Goal: Task Accomplishment & Management: Use online tool/utility

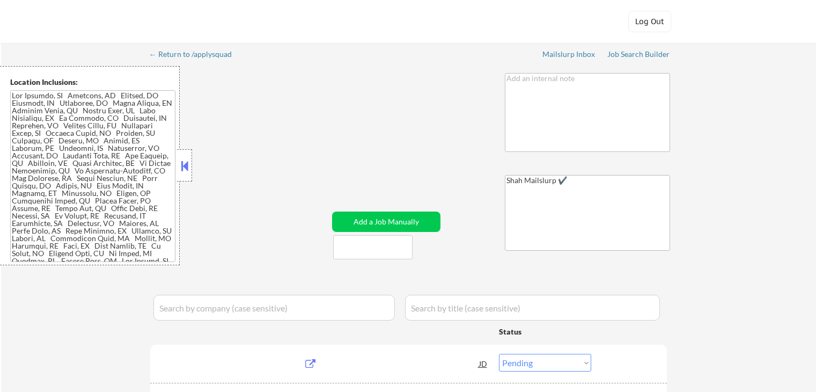
select select ""pending""
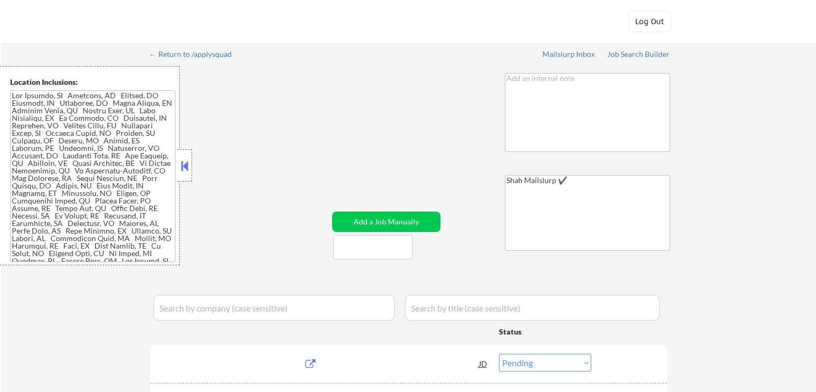
select select ""pending""
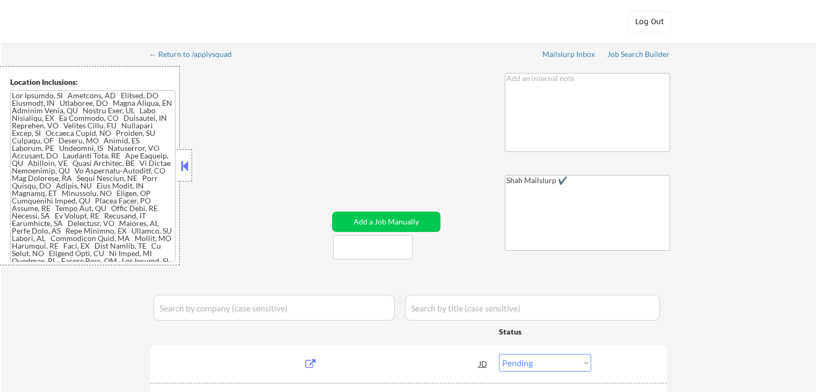
select select ""pending""
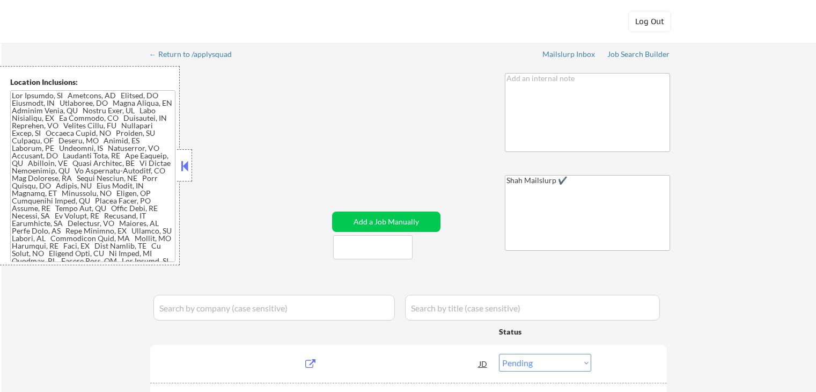
select select ""pending""
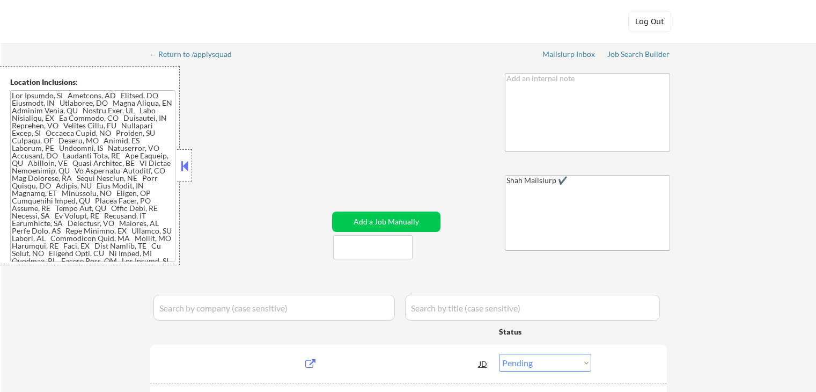
select select ""pending""
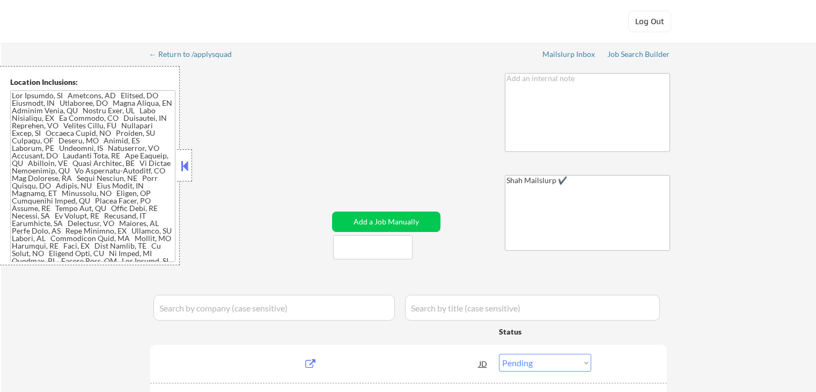
select select ""pending""
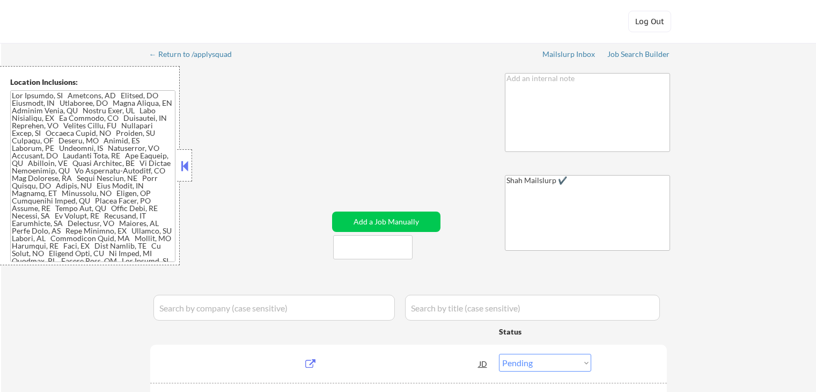
select select ""pending""
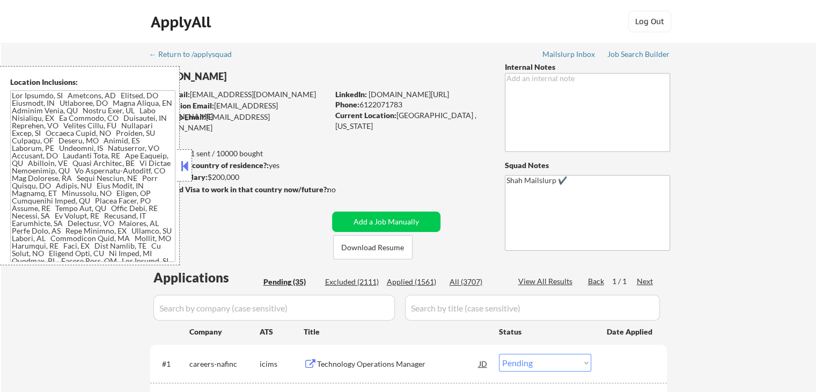
click at [182, 166] on button at bounding box center [185, 166] width 12 height 16
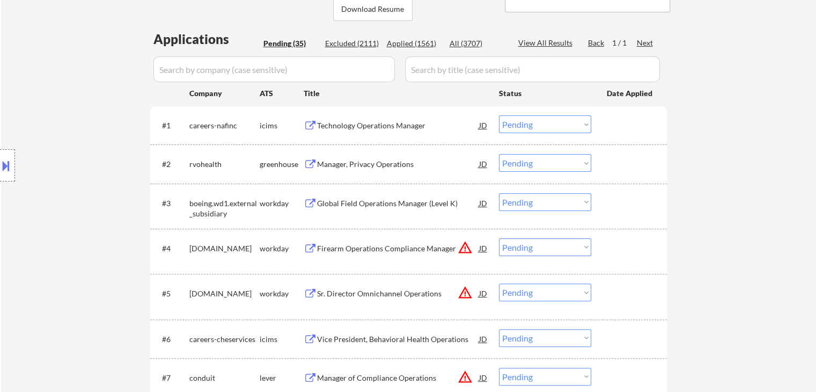
scroll to position [268, 0]
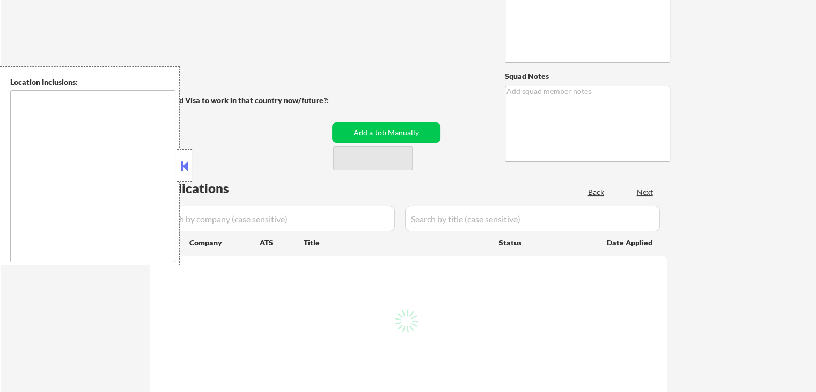
type textarea "You can use Pleasanton, CA as current location This subscriber came in through …"
type textarea "[PERSON_NAME]"
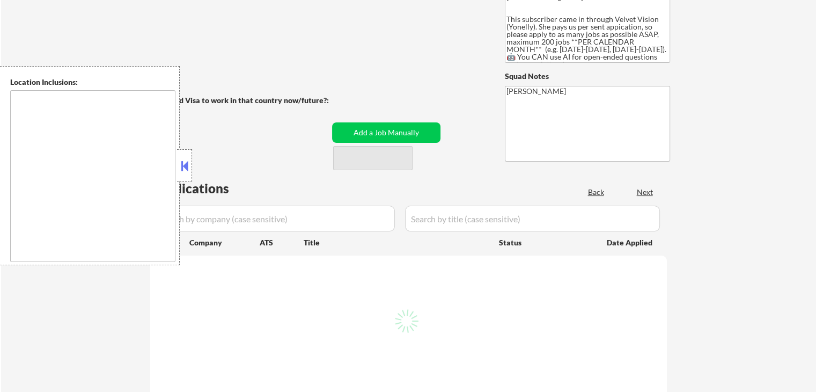
scroll to position [107, 0]
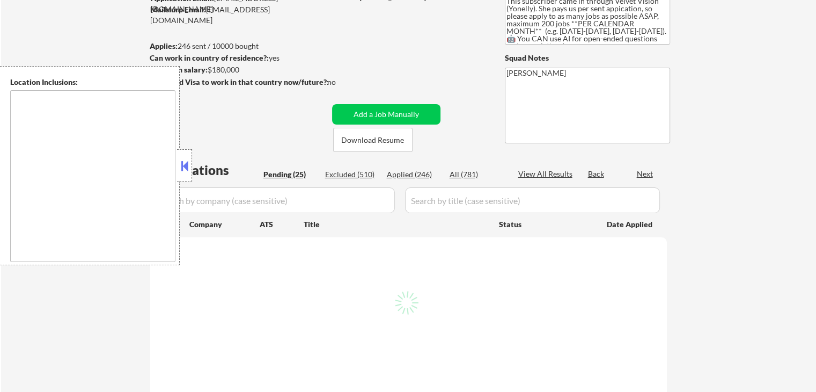
type textarea "San Francisco, CA Daly City, CA South San Francisco, CA Brisbane, CA Colma, CA …"
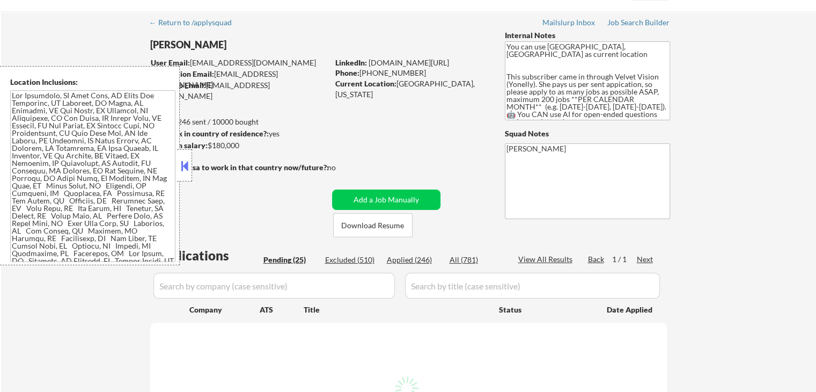
scroll to position [0, 0]
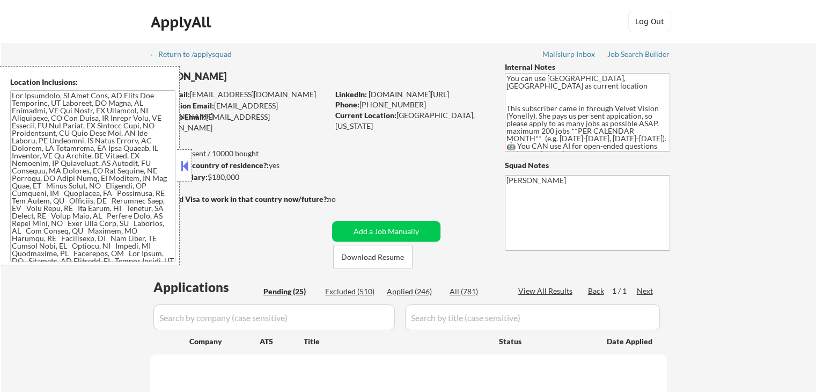
select select ""pending""
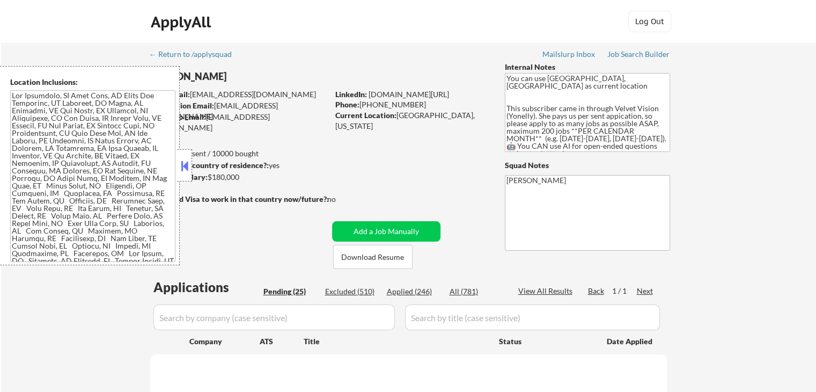
select select ""pending""
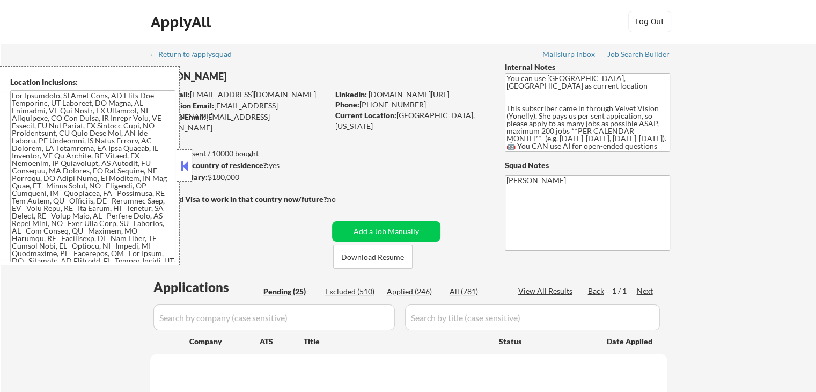
select select ""pending""
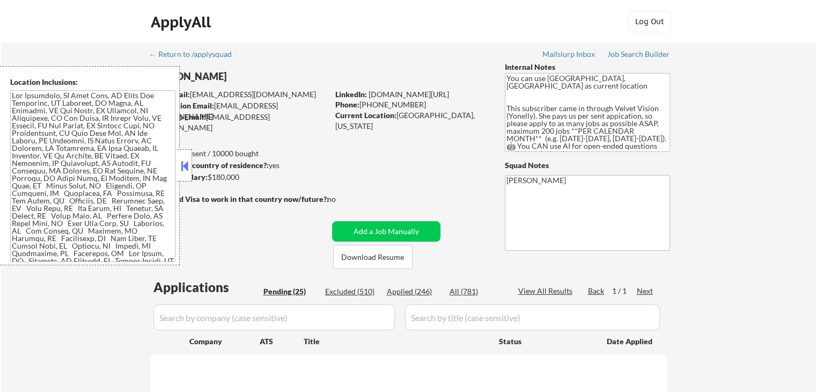
select select ""pending""
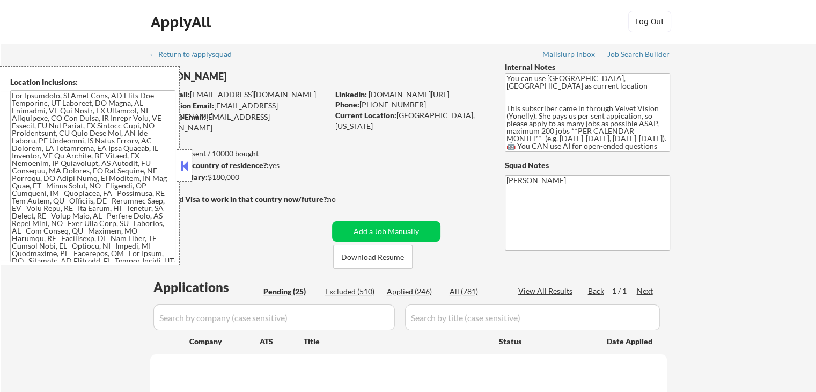
select select ""pending""
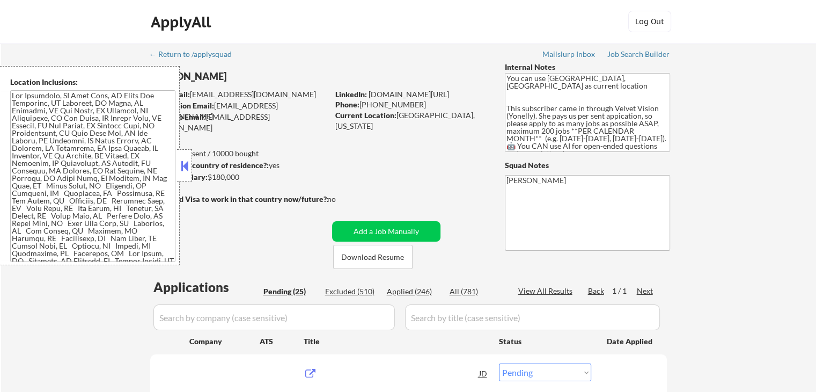
click at [185, 172] on button at bounding box center [185, 166] width 12 height 16
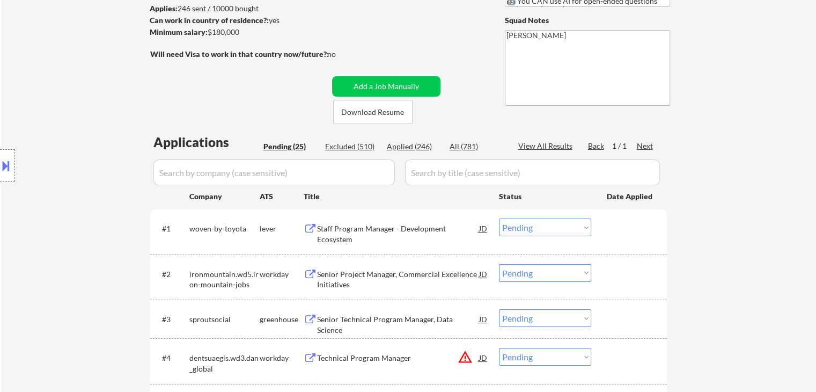
scroll to position [161, 0]
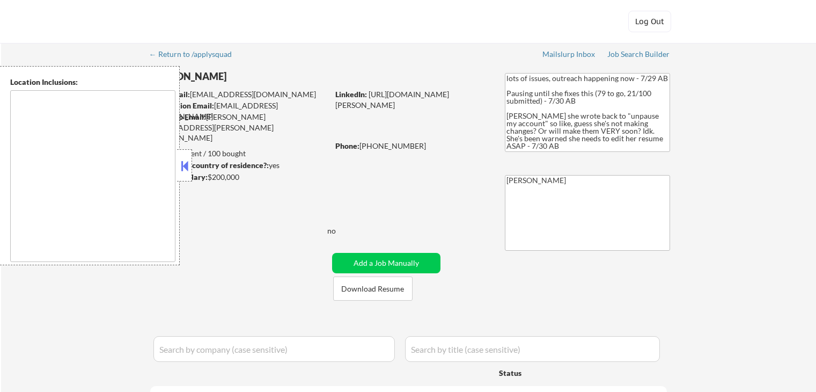
type textarea "[GEOGRAPHIC_DATA], [GEOGRAPHIC_DATA] [GEOGRAPHIC_DATA], [GEOGRAPHIC_DATA] [GEOG…"
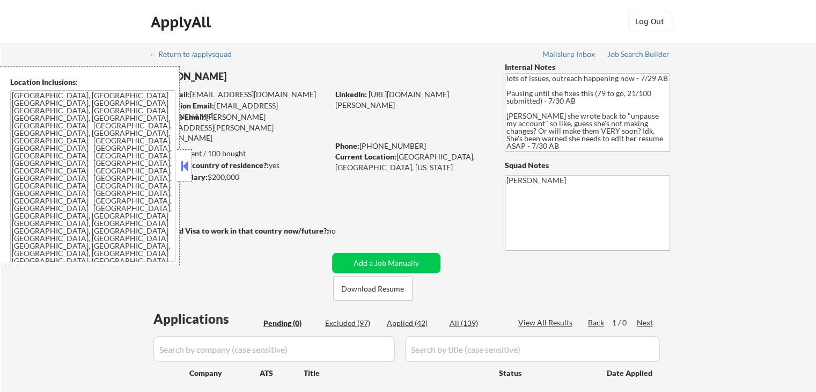
drag, startPoint x: 772, startPoint y: 163, endPoint x: 789, endPoint y: 5, distance: 158.6
click at [772, 150] on div "← Return to /applysquad Mailslurp Inbox Job Search Builder [PERSON_NAME] User E…" at bounding box center [408, 237] width 815 height 389
click at [641, 53] on div "Job Search Builder" at bounding box center [638, 54] width 63 height 8
click at [182, 171] on button at bounding box center [185, 166] width 12 height 16
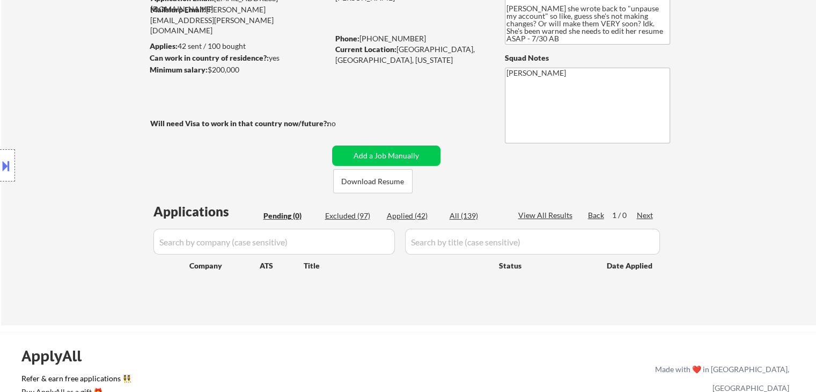
scroll to position [215, 0]
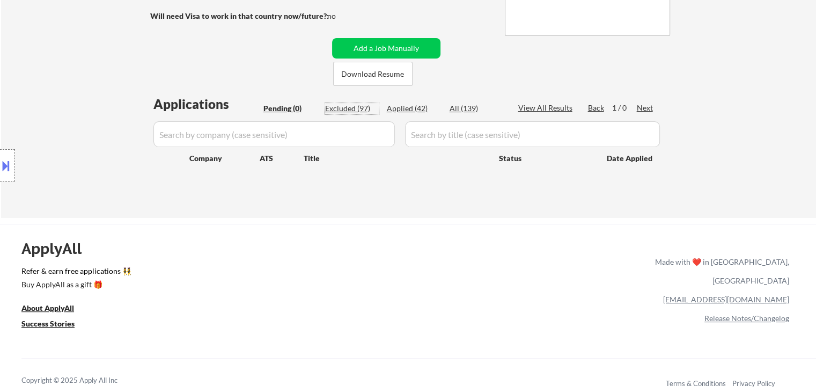
click at [352, 106] on div "Excluded (97)" at bounding box center [352, 108] width 54 height 11
select select ""excluded__expired_""
select select ""excluded""
select select ""excluded__salary_""
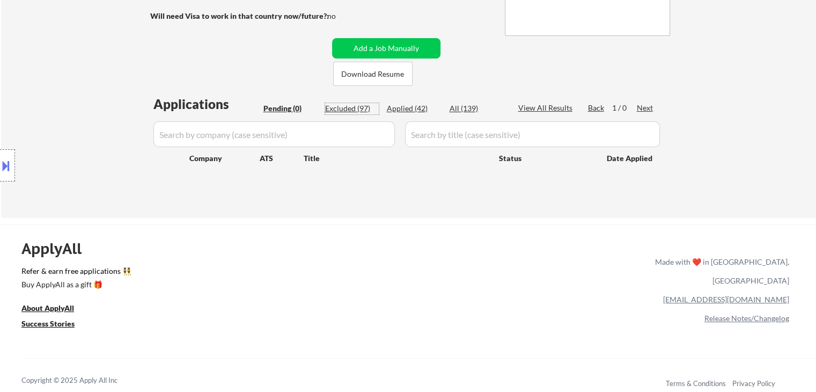
select select ""excluded__salary_""
select select ""excluded__expired_""
select select ""excluded__salary_""
select select ""excluded__expired_""
select select ""excluded__salary_""
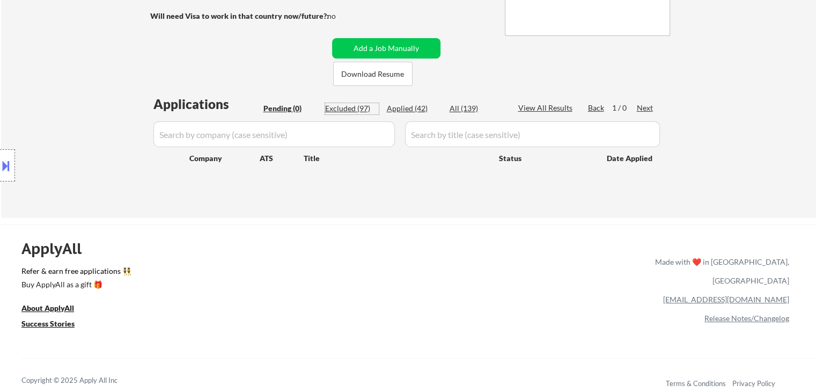
select select ""excluded__salary_""
select select ""excluded__location_""
select select ""excluded__salary_""
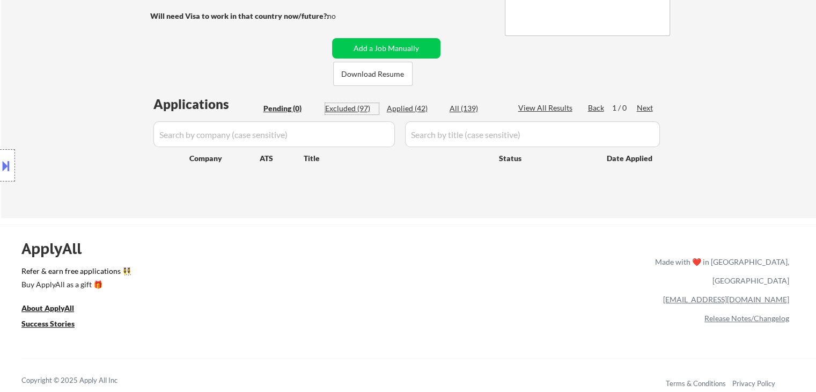
select select ""excluded__salary_""
select select ""excluded__location_""
select select ""excluded""
select select ""excluded__location_""
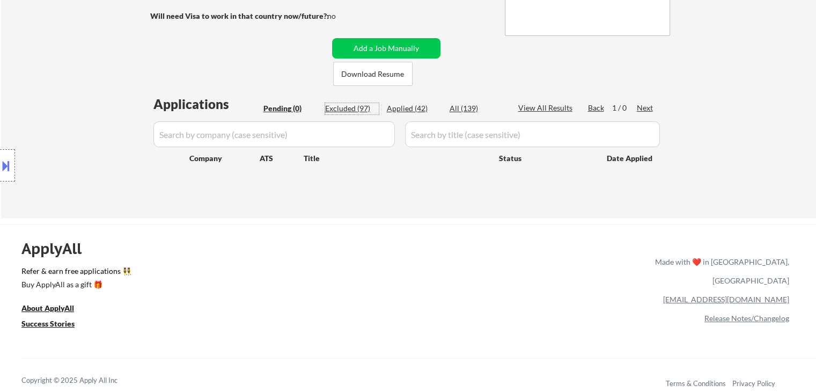
select select ""excluded__salary_""
select select ""excluded__location_""
select select ""excluded__expired_""
select select ""excluded__salary_""
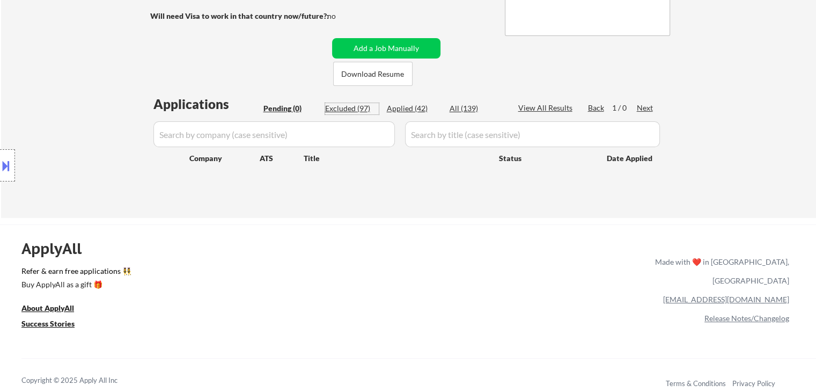
select select ""excluded__salary_""
select select ""excluded""
select select ""excluded__other_""
select select ""excluded__salary_""
select select ""excluded""
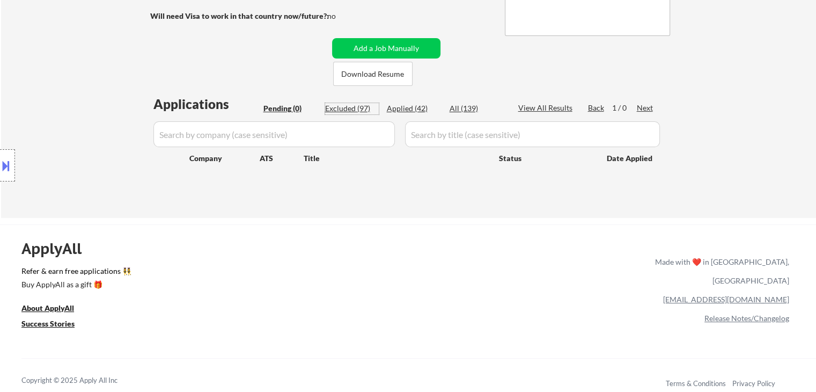
select select ""excluded__expired_""
select select ""excluded__salary_""
select select ""excluded__expired_""
select select ""excluded__salary_""
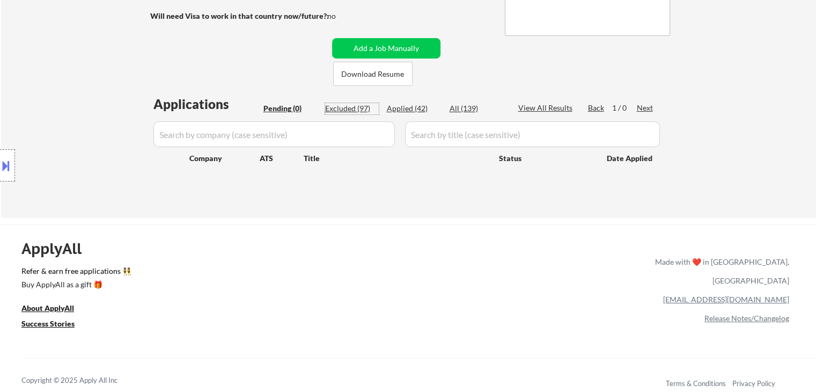
select select ""excluded__salary_""
select select ""excluded""
select select ""excluded__expired_""
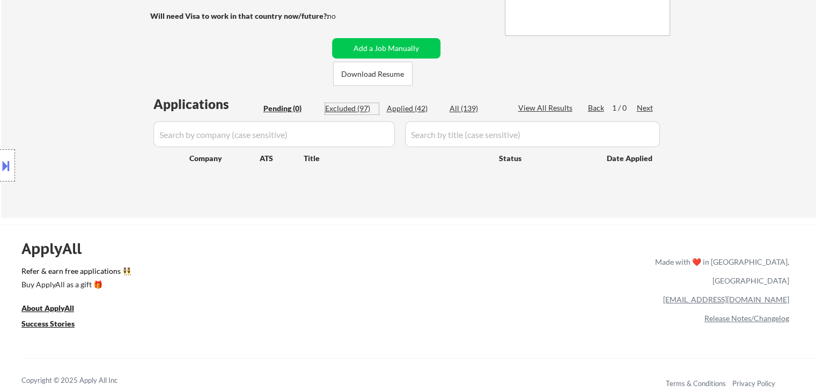
select select ""excluded__location_""
select select ""excluded__salary_""
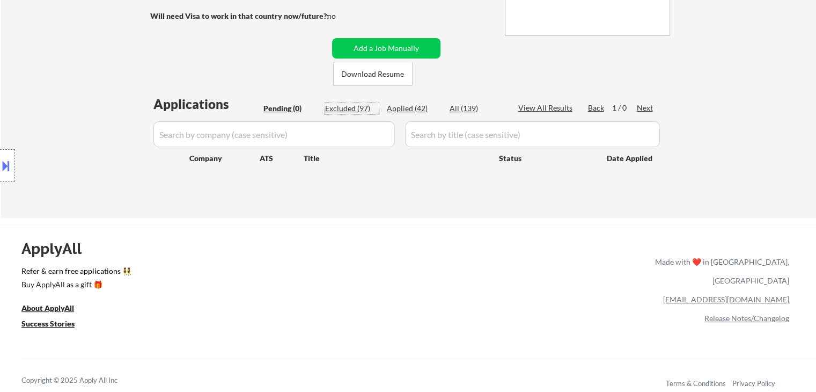
select select ""excluded__other_""
select select ""excluded__expired_""
select select ""excluded""
select select ""excluded__expired_""
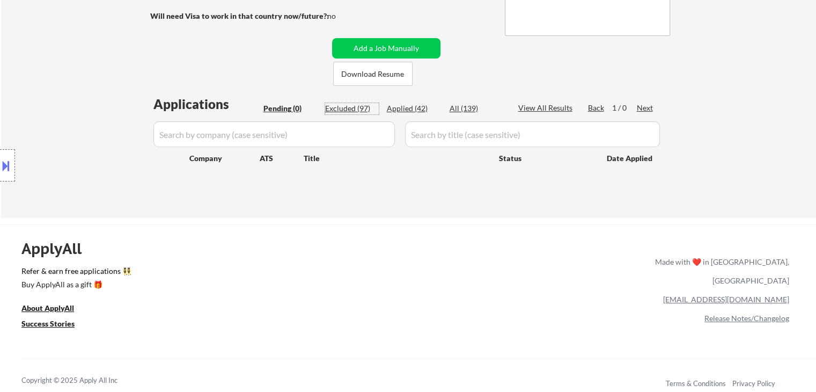
select select ""excluded__salary_""
select select ""excluded""
select select ""excluded__salary_""
select select ""excluded""
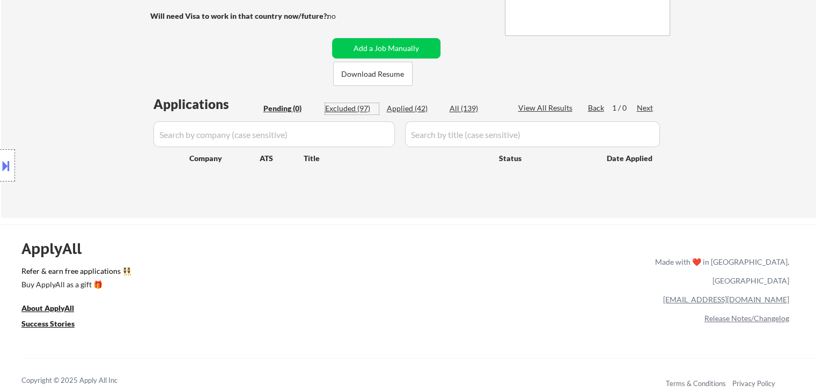
select select ""excluded__expired_""
select select ""excluded__location_""
select select ""excluded__expired_""
select select ""excluded__location_""
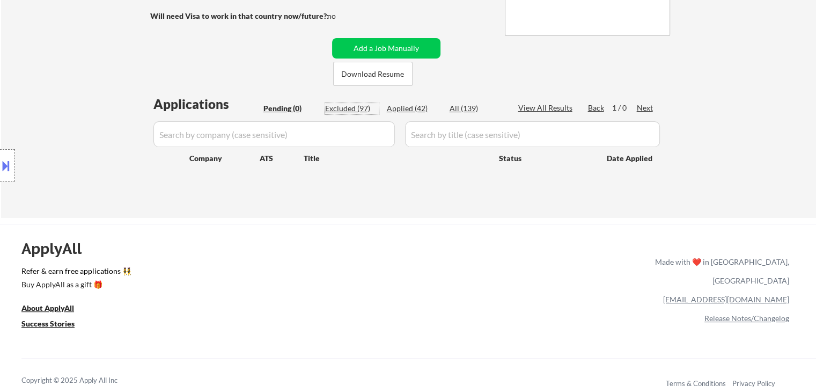
select select ""excluded__salary_""
select select ""excluded__location_""
select select ""excluded__salary_""
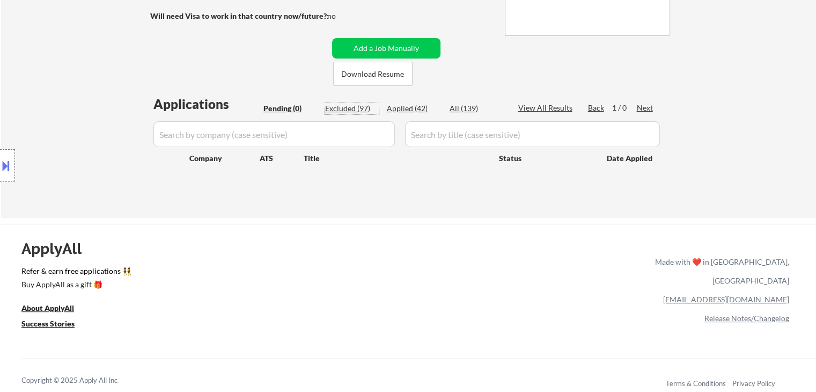
select select ""excluded__salary_""
select select ""excluded__expired_""
select select ""excluded__salary_""
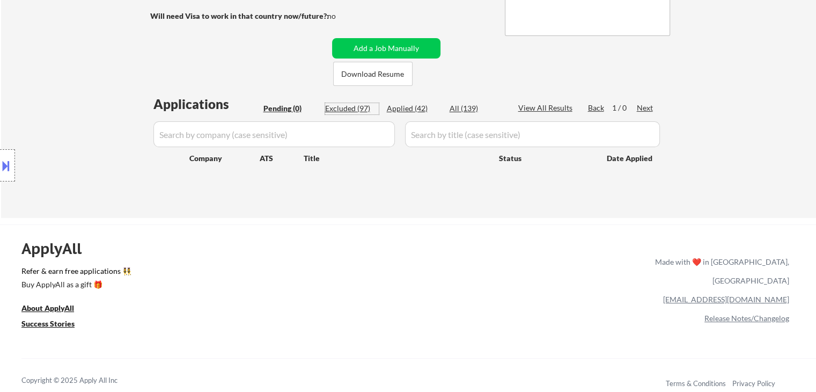
select select ""excluded""
select select ""excluded__salary_""
select select ""excluded__expired_""
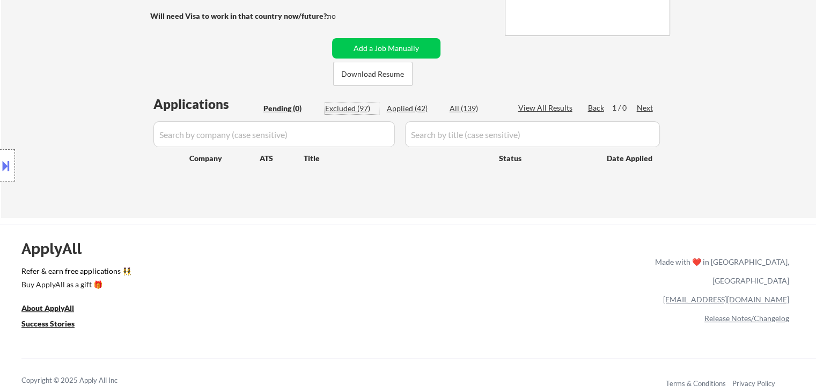
select select ""excluded__salary_""
select select ""excluded""
select select ""excluded__salary_""
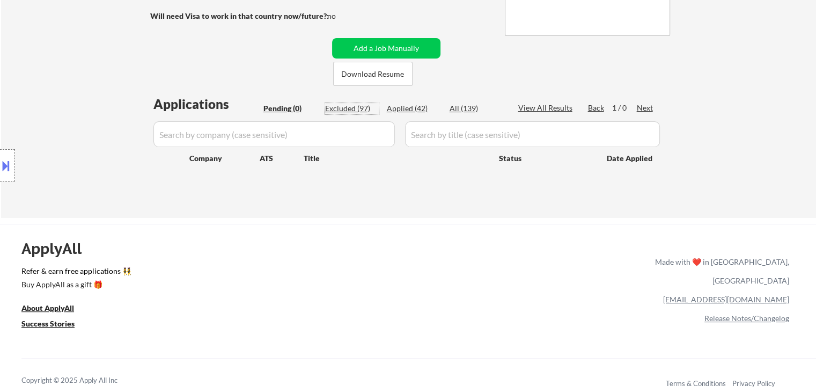
select select ""excluded""
select select ""excluded__salary_""
select select ""excluded""
select select ""excluded__location_""
select select ""excluded__salary_""
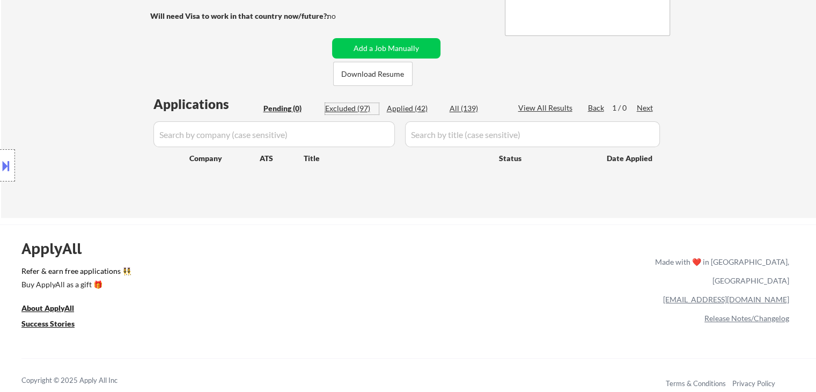
select select ""excluded__salary_""
select select ""excluded__expired_""
select select ""excluded__salary_""
select select ""excluded__other_""
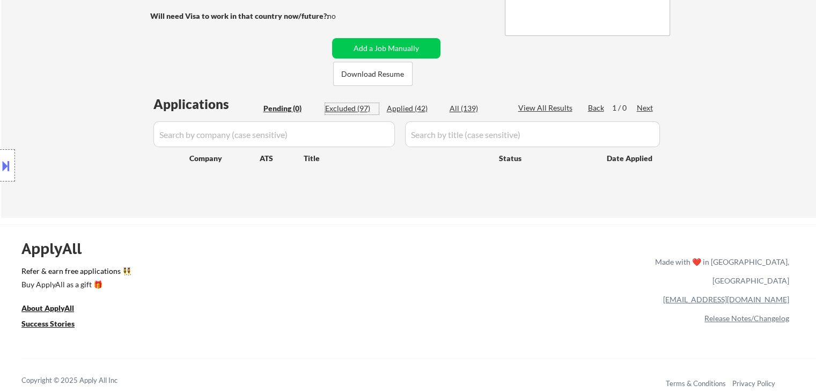
select select ""excluded__location_""
select select ""excluded__salary_""
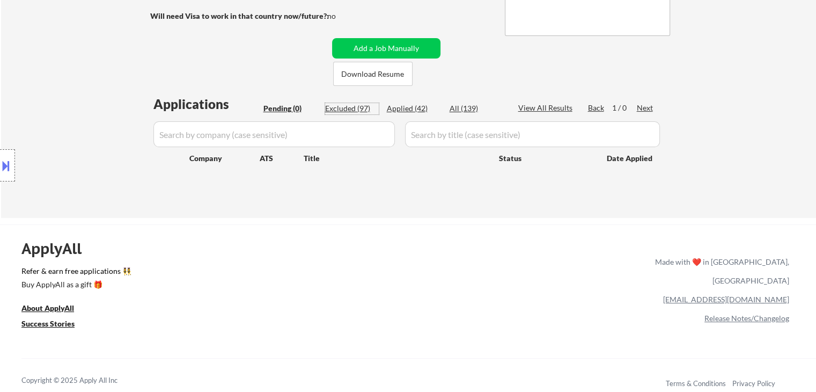
select select ""excluded__salary_""
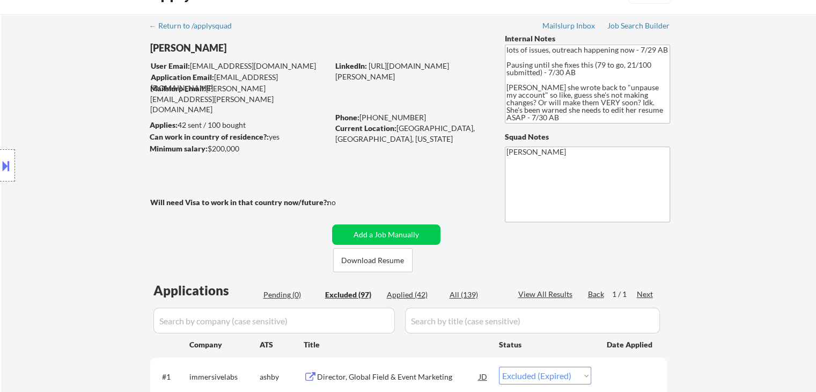
scroll to position [0, 0]
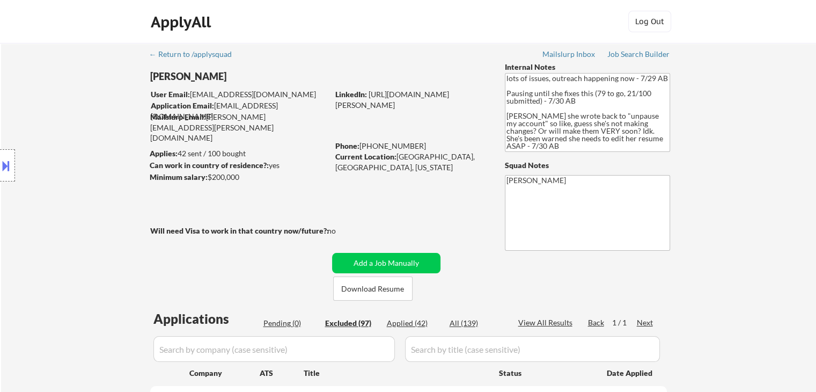
click at [149, 195] on div "Location Inclusions: Arlington, VA Alexandria, VA Bethesda, MD Silver Spring, M…" at bounding box center [96, 165] width 192 height 199
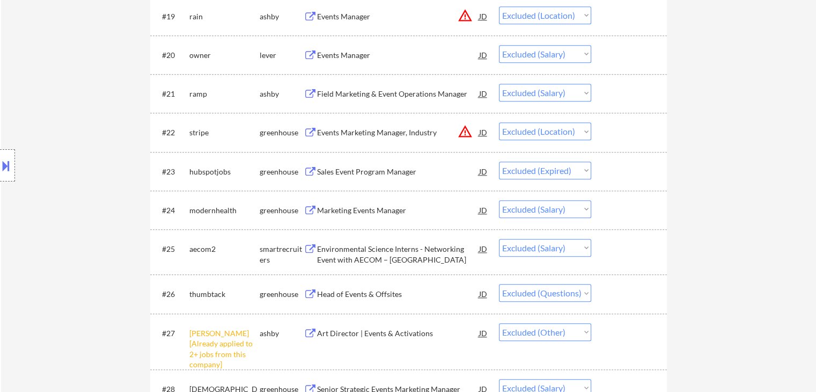
scroll to position [1287, 0]
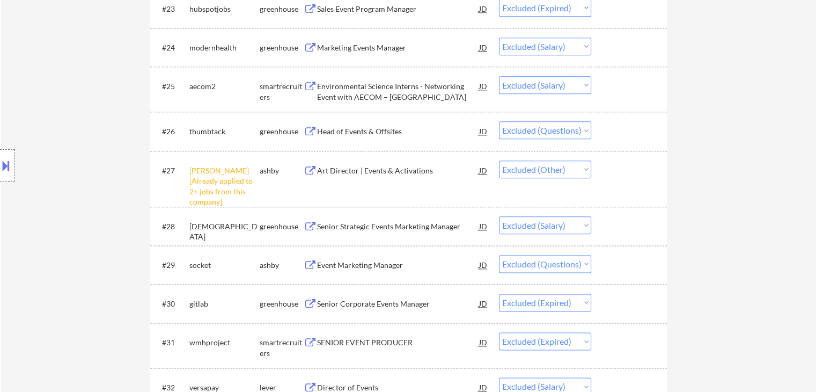
click at [2, 164] on button at bounding box center [6, 166] width 12 height 18
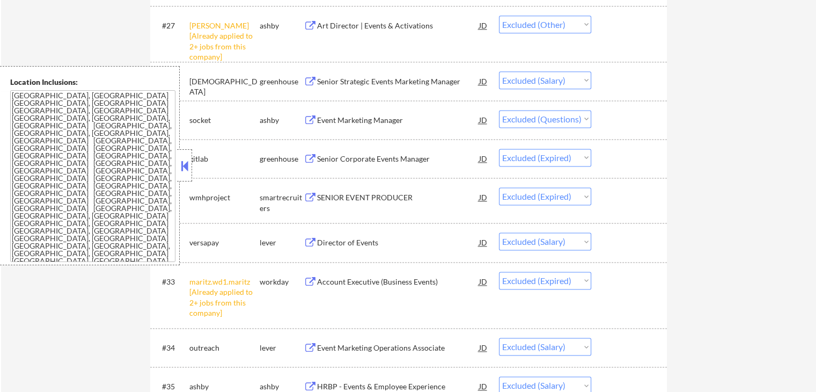
scroll to position [1448, 0]
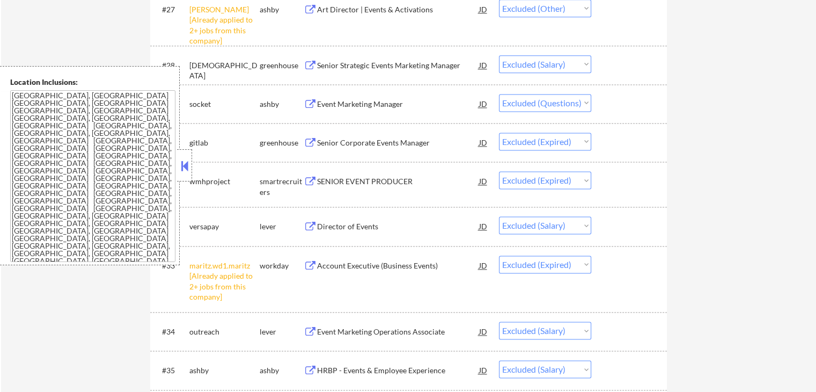
click at [184, 174] on div at bounding box center [184, 165] width 15 height 32
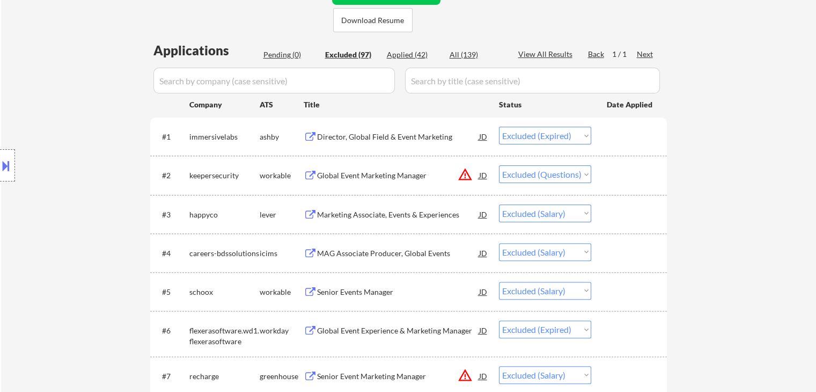
scroll to position [0, 0]
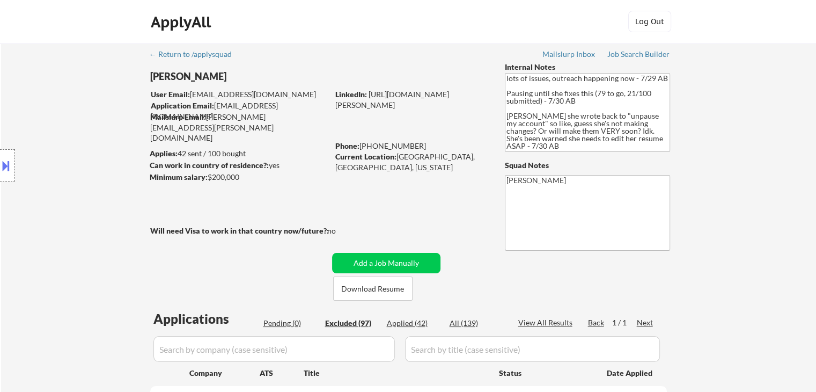
drag, startPoint x: 277, startPoint y: 322, endPoint x: 298, endPoint y: 301, distance: 29.6
click at [277, 322] on div "Pending (0)" at bounding box center [290, 322] width 54 height 11
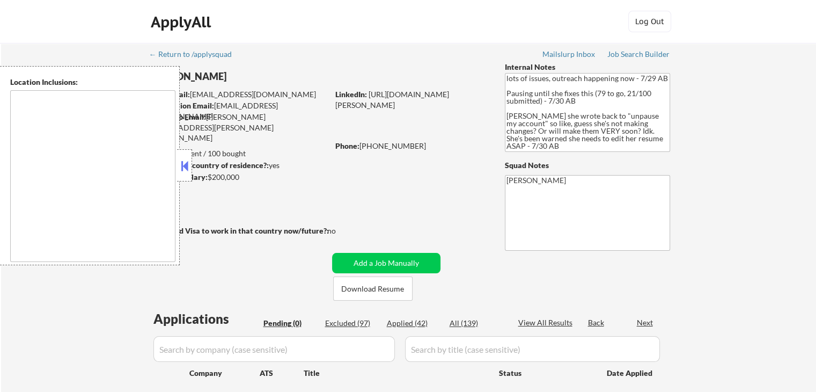
type textarea "[GEOGRAPHIC_DATA], [GEOGRAPHIC_DATA] [GEOGRAPHIC_DATA], [GEOGRAPHIC_DATA] [GEOG…"
